Goal: Task Accomplishment & Management: Manage account settings

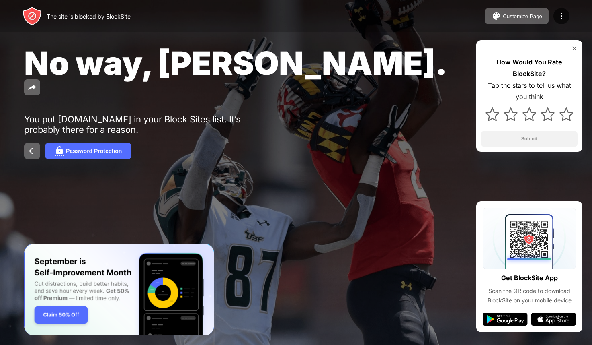
click at [202, 143] on div "Password Protection" at bounding box center [296, 151] width 544 height 16
